Goal: Check status: Check status

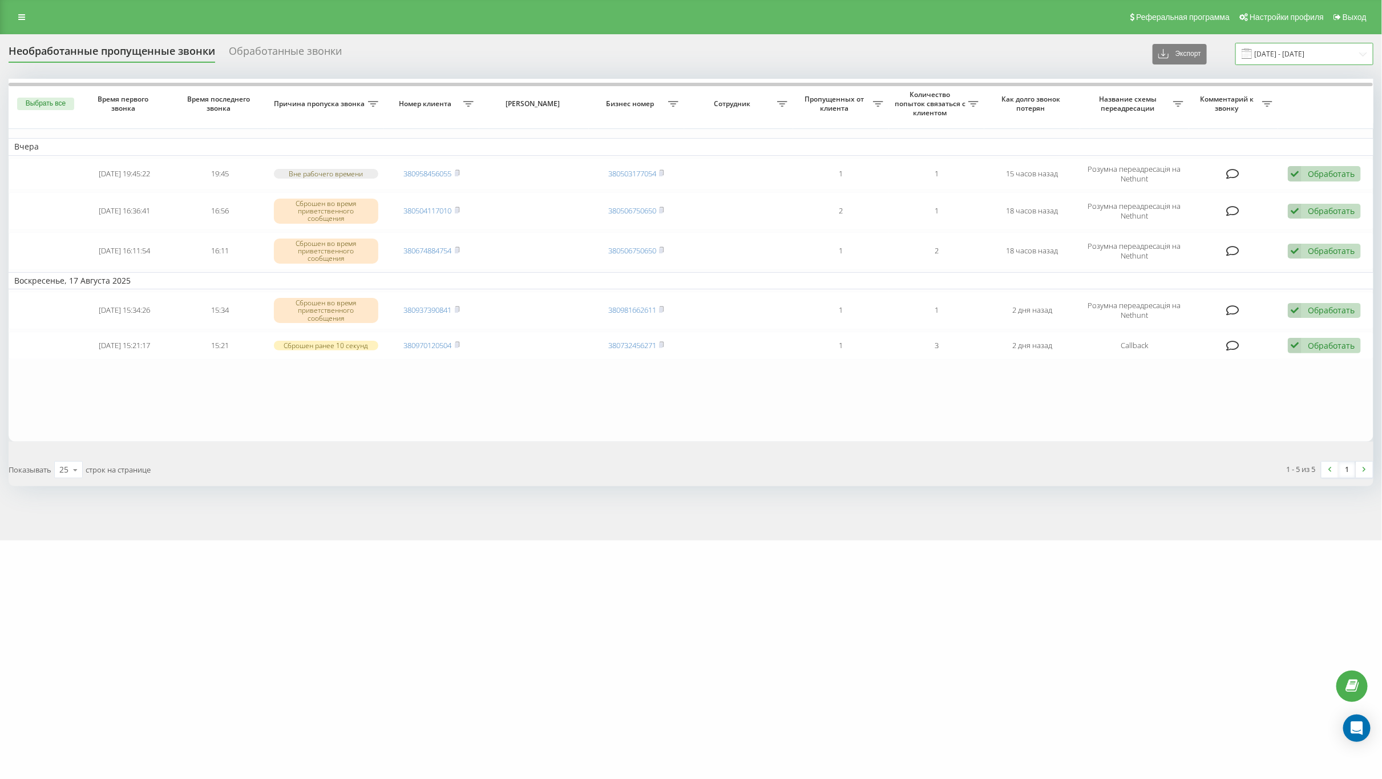
click at [1281, 54] on input "[DATE] - [DATE]" at bounding box center [1304, 54] width 138 height 22
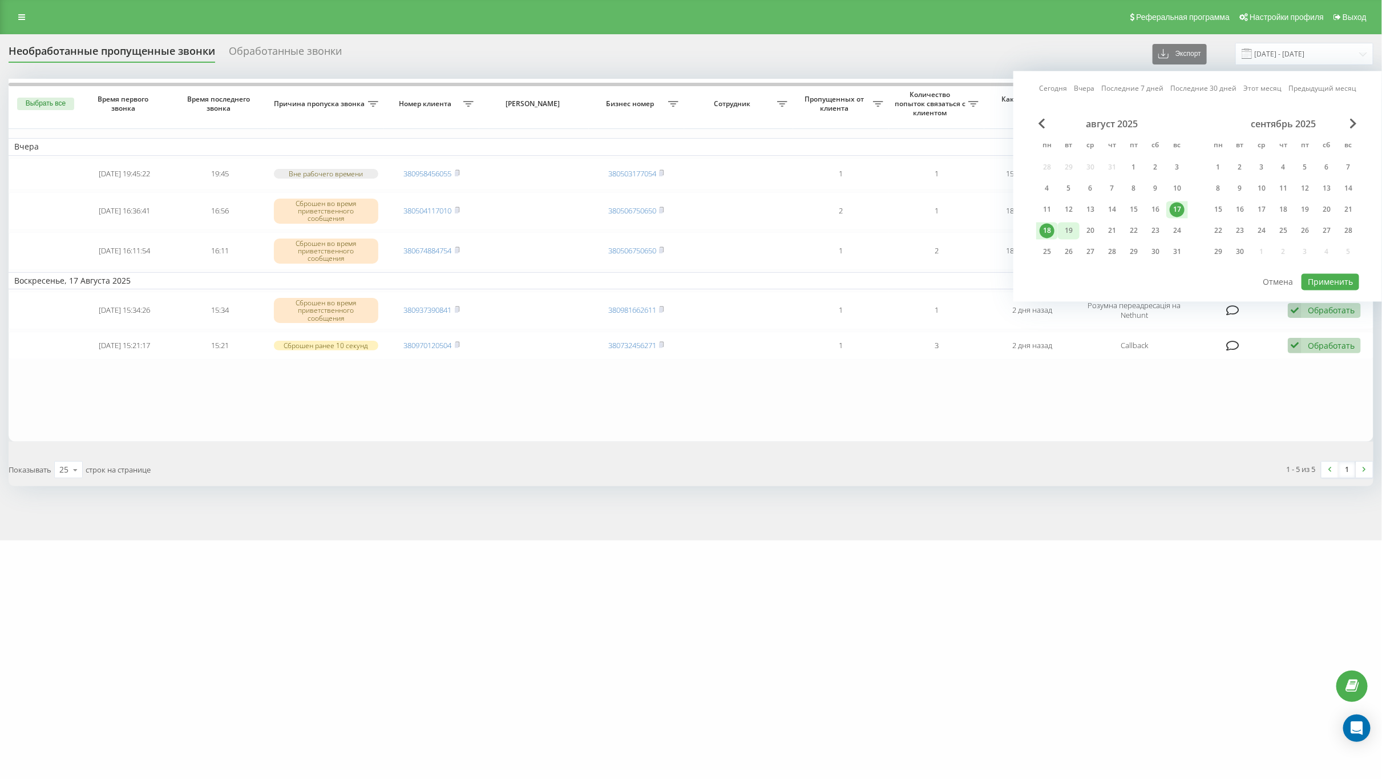
click at [1072, 233] on div "19" at bounding box center [1068, 231] width 15 height 15
click at [1334, 277] on button "Применить" at bounding box center [1331, 282] width 58 height 17
type input "[DATE] - [DATE]"
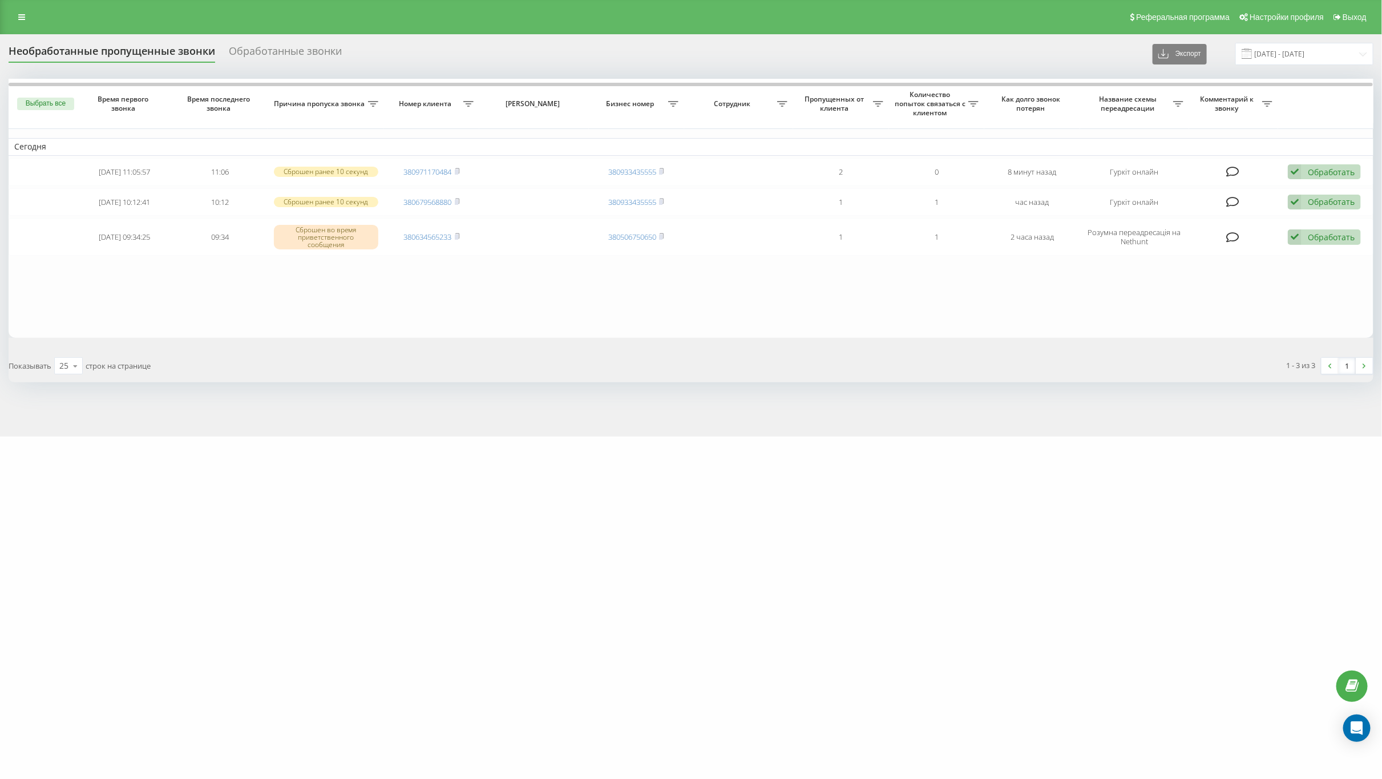
click at [928, 462] on div "[DOMAIN_NAME] Проекты [DOMAIN_NAME] [DOMAIN_NAME] Дашборд Центр обращений Журна…" at bounding box center [691, 389] width 1382 height 779
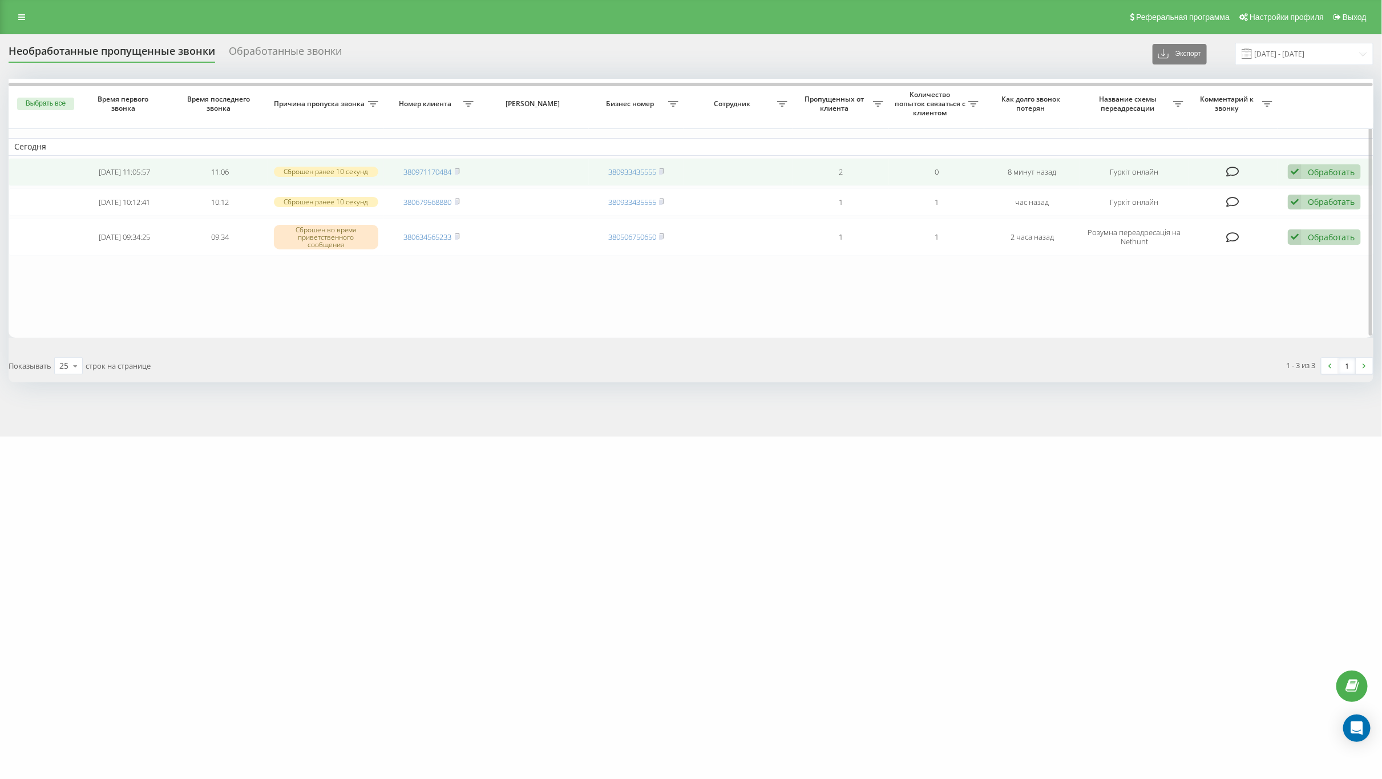
click at [1321, 169] on div "Обработать" at bounding box center [1331, 172] width 47 height 11
click at [1293, 216] on span "Связался с клиентом с помощью другого канала" at bounding box center [1246, 210] width 191 height 11
